Goal: Information Seeking & Learning: Check status

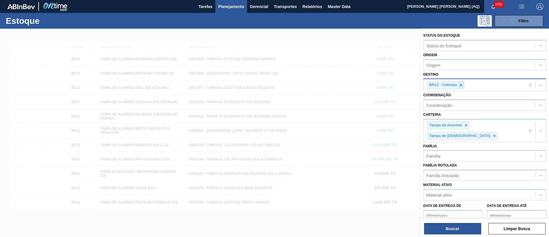
click at [461, 85] on icon at bounding box center [461, 85] width 2 height 2
type input "jacare"
click at [460, 226] on button "Buscar" at bounding box center [452, 228] width 57 height 11
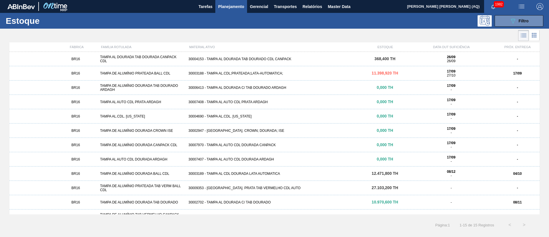
click at [282, 72] on div "30003188 - TAMPA AL.CDL;PRATEADA;LATA-AUTOMATICA;" at bounding box center [274, 73] width 177 height 4
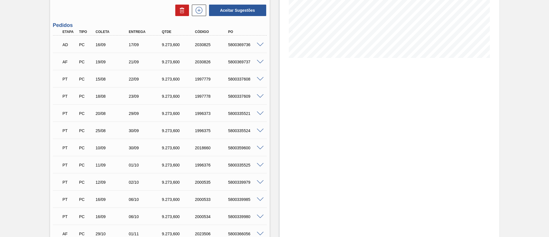
scroll to position [129, 0]
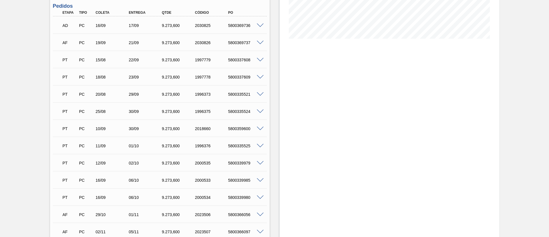
click at [266, 143] on div at bounding box center [261, 145] width 11 height 4
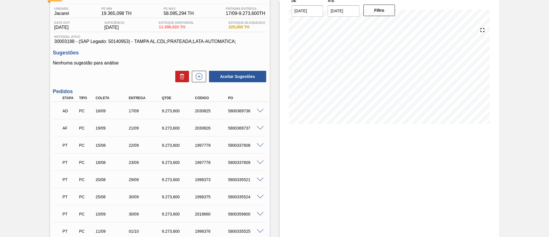
scroll to position [42, 0]
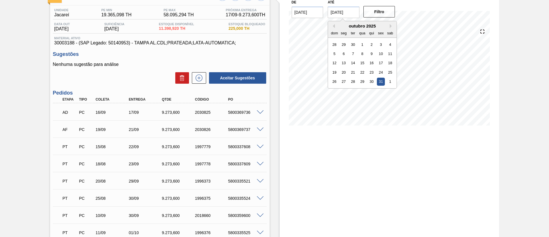
click at [339, 12] on input "[DATE]" at bounding box center [344, 12] width 32 height 11
click at [392, 28] on button "Next Month" at bounding box center [392, 26] width 4 height 4
click at [335, 91] on div "30" at bounding box center [335, 91] width 8 height 8
type input "[DATE]"
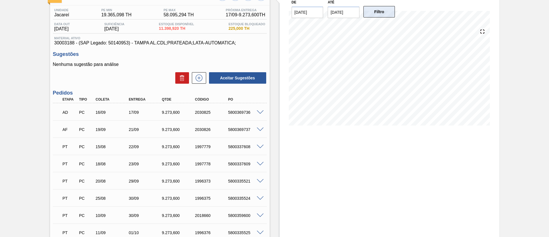
click at [379, 13] on button "Filtro" at bounding box center [380, 11] width 32 height 11
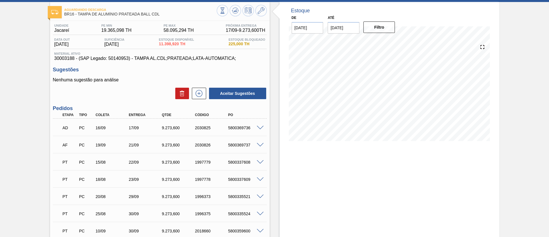
scroll to position [0, 0]
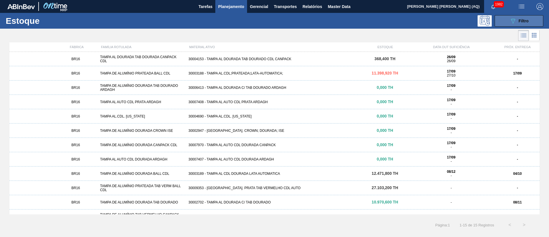
click at [508, 18] on button "089F7B8B-B2A5-4AFE-B5C0-19BA573D28AC Filtro" at bounding box center [519, 20] width 49 height 11
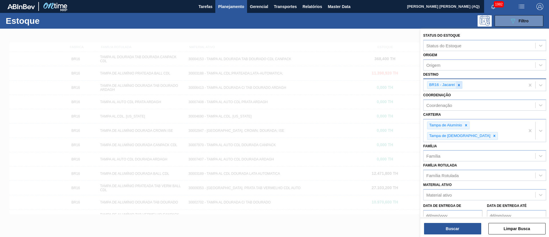
click at [461, 86] on icon at bounding box center [459, 85] width 4 height 4
type input "K"
type input "JAGUA"
click at [461, 230] on button "Buscar" at bounding box center [452, 228] width 57 height 11
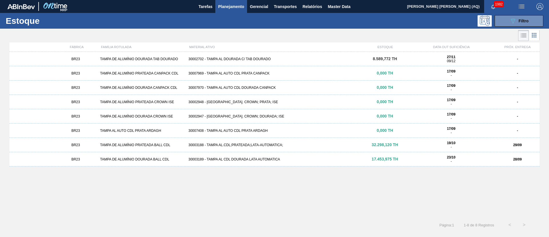
click at [205, 146] on div "30003188 - TAMPA AL.CDL;PRATEADA;LATA-AUTOMATICA;" at bounding box center [274, 145] width 177 height 4
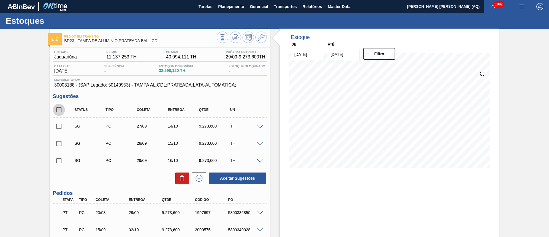
click at [57, 112] on input "checkbox" at bounding box center [59, 110] width 12 height 12
checkbox input "true"
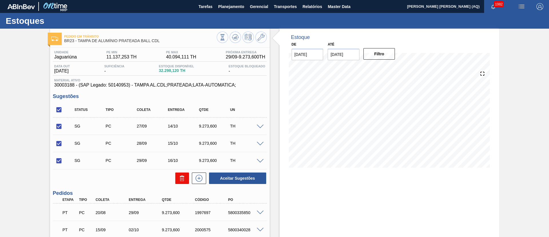
click at [180, 177] on icon at bounding box center [182, 179] width 4 height 4
checkbox input "false"
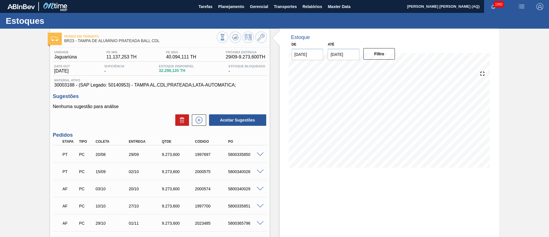
scroll to position [43, 0]
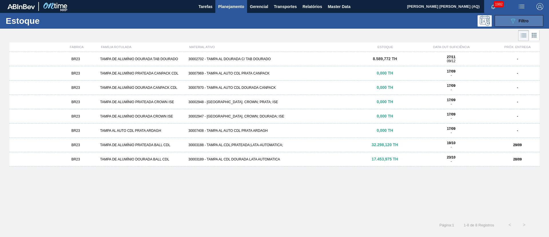
click at [535, 21] on button "089F7B8B-B2A5-4AFE-B5C0-19BA573D28AC Filtro" at bounding box center [519, 20] width 49 height 11
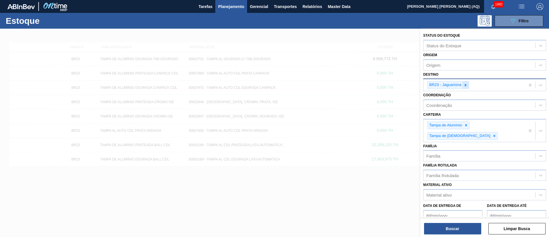
click at [463, 86] on div at bounding box center [466, 84] width 6 height 7
type input "AGUDOS"
click at [460, 231] on button "Buscar" at bounding box center [452, 228] width 57 height 11
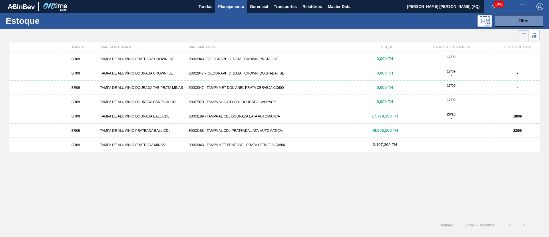
click at [257, 131] on div "30003188 - TAMPA AL.CDL;PRATEADA;LATA-AUTOMATICA;" at bounding box center [274, 130] width 177 height 4
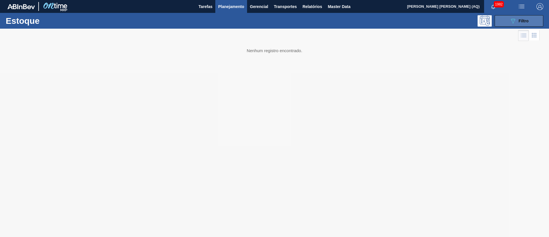
click at [518, 23] on div "089F7B8B-B2A5-4AFE-B5C0-19BA573D28AC Filtro" at bounding box center [519, 20] width 19 height 7
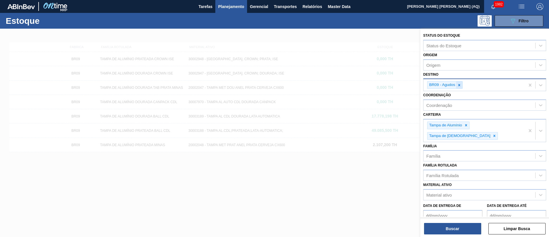
click at [460, 82] on div at bounding box center [459, 84] width 6 height 7
type input "JACA"
click at [447, 226] on button "Buscar" at bounding box center [452, 228] width 57 height 11
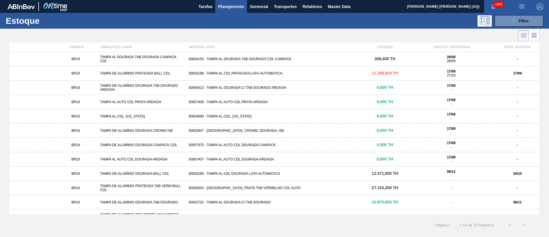
click at [246, 74] on div "30003188 - TAMPA AL.CDL;PRATEADA;LATA-AUTOMATICA;" at bounding box center [274, 73] width 177 height 4
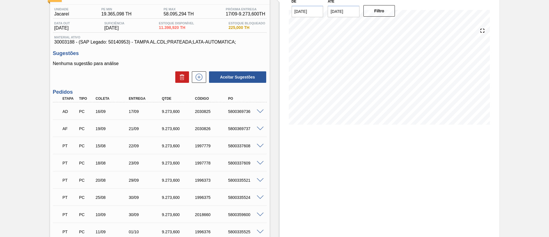
scroll to position [86, 0]
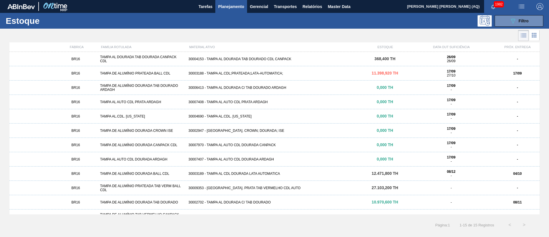
drag, startPoint x: 530, startPoint y: 19, endPoint x: 509, endPoint y: 41, distance: 30.8
click at [530, 19] on button "089F7B8B-B2A5-4AFE-B5C0-19BA573D28AC Filtro" at bounding box center [519, 20] width 49 height 11
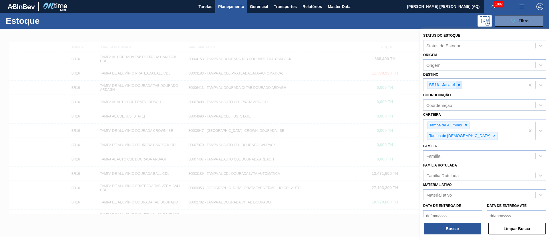
click at [458, 83] on icon at bounding box center [459, 85] width 4 height 4
type input "JAGUA"
click at [447, 226] on button "Buscar" at bounding box center [452, 228] width 57 height 11
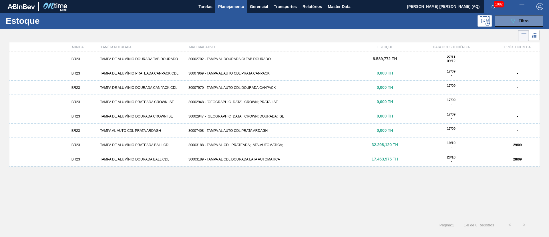
click at [250, 143] on div "30003188 - TAMPA AL.CDL;PRATEADA;LATA-AUTOMATICA;" at bounding box center [274, 145] width 177 height 4
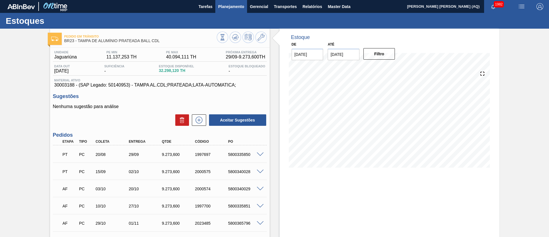
click at [235, 11] on button "Planejamento" at bounding box center [231, 6] width 32 height 13
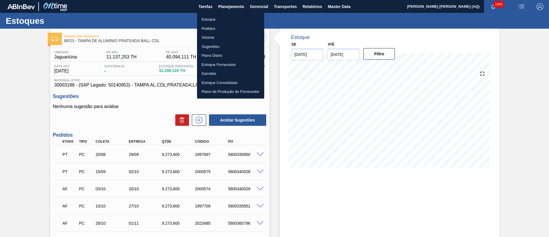
click at [208, 20] on li "Estoque" at bounding box center [230, 19] width 67 height 9
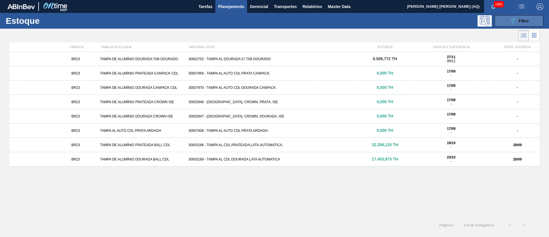
click at [526, 23] on div "089F7B8B-B2A5-4AFE-B5C0-19BA573D28AC Filtro" at bounding box center [519, 20] width 19 height 7
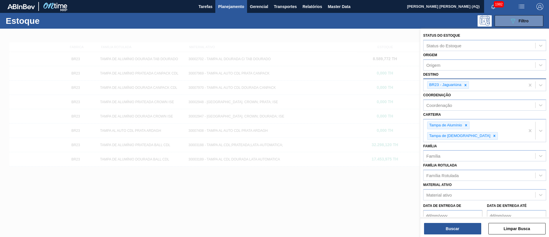
click at [469, 84] on div at bounding box center [466, 84] width 6 height 7
click at [468, 84] on div at bounding box center [466, 84] width 6 height 7
type input "LAGES"
click at [462, 230] on button "Buscar" at bounding box center [452, 228] width 57 height 11
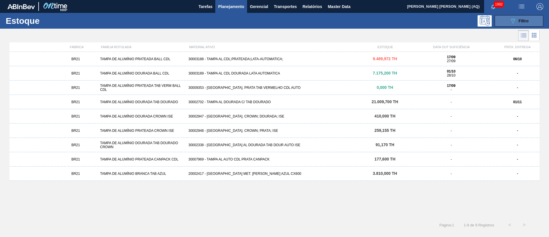
click at [505, 15] on button "089F7B8B-B2A5-4AFE-B5C0-19BA573D28AC Filtro" at bounding box center [519, 20] width 49 height 11
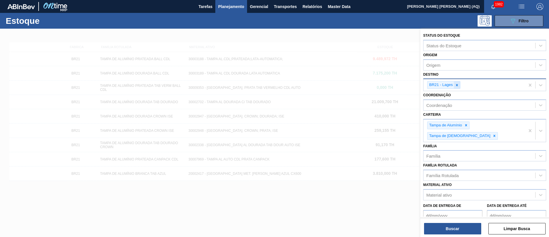
click at [459, 84] on icon at bounding box center [457, 85] width 4 height 4
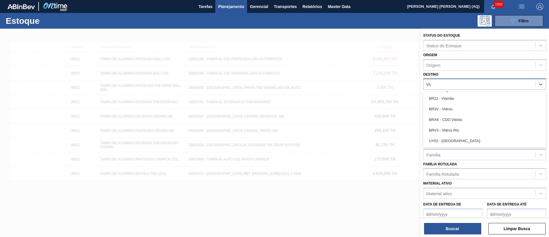
type input "VIAM"
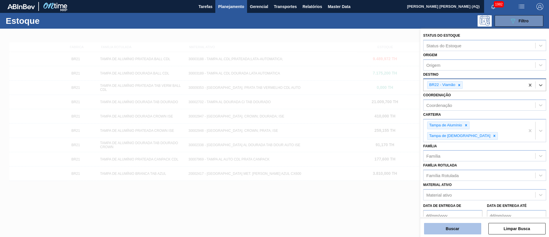
click at [443, 228] on button "Buscar" at bounding box center [452, 228] width 57 height 11
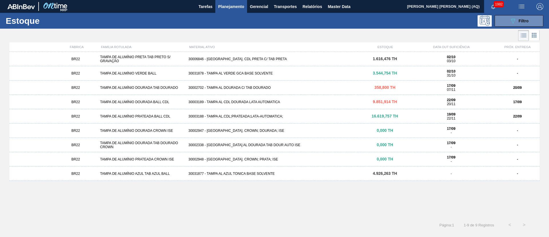
click at [335, 82] on div "BR22 TAMPA DE ALUMÍNIO DOURADA TAB DOURADO 30002702 - TAMPA AL DOURADA C/ TAB D…" at bounding box center [274, 87] width 531 height 14
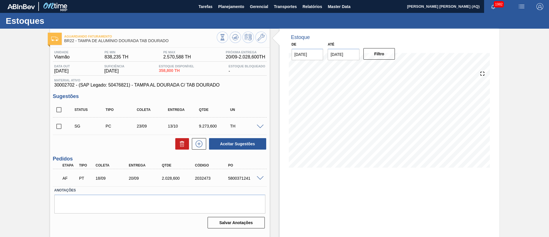
click at [330, 195] on div "Estoque De [DATE] Até [DATE] Filtro 23/09 Projeção de Estoque 1,436.028 [DOMAIN…" at bounding box center [390, 138] width 220 height 218
click at [260, 178] on span at bounding box center [260, 178] width 7 height 4
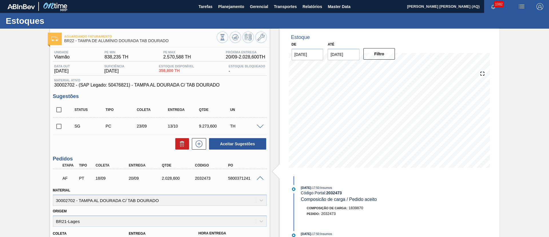
click at [260, 181] on div "AF PT 18/09 20/09 2.028,[PHONE_NUMBER] 5800371241" at bounding box center [160, 177] width 214 height 14
click at [258, 176] on span at bounding box center [260, 178] width 7 height 4
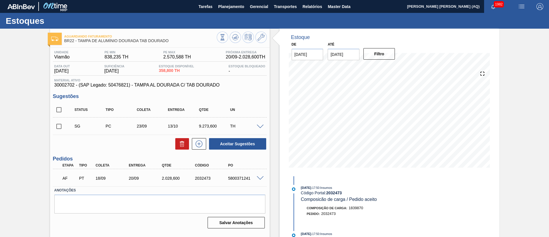
click at [29, 141] on div "Aguardando Faturamento BR22 - [GEOGRAPHIC_DATA] DE ALUMÍNIO DOURADA TAB DOURADO…" at bounding box center [274, 138] width 549 height 218
